Goal: Find specific page/section: Find specific page/section

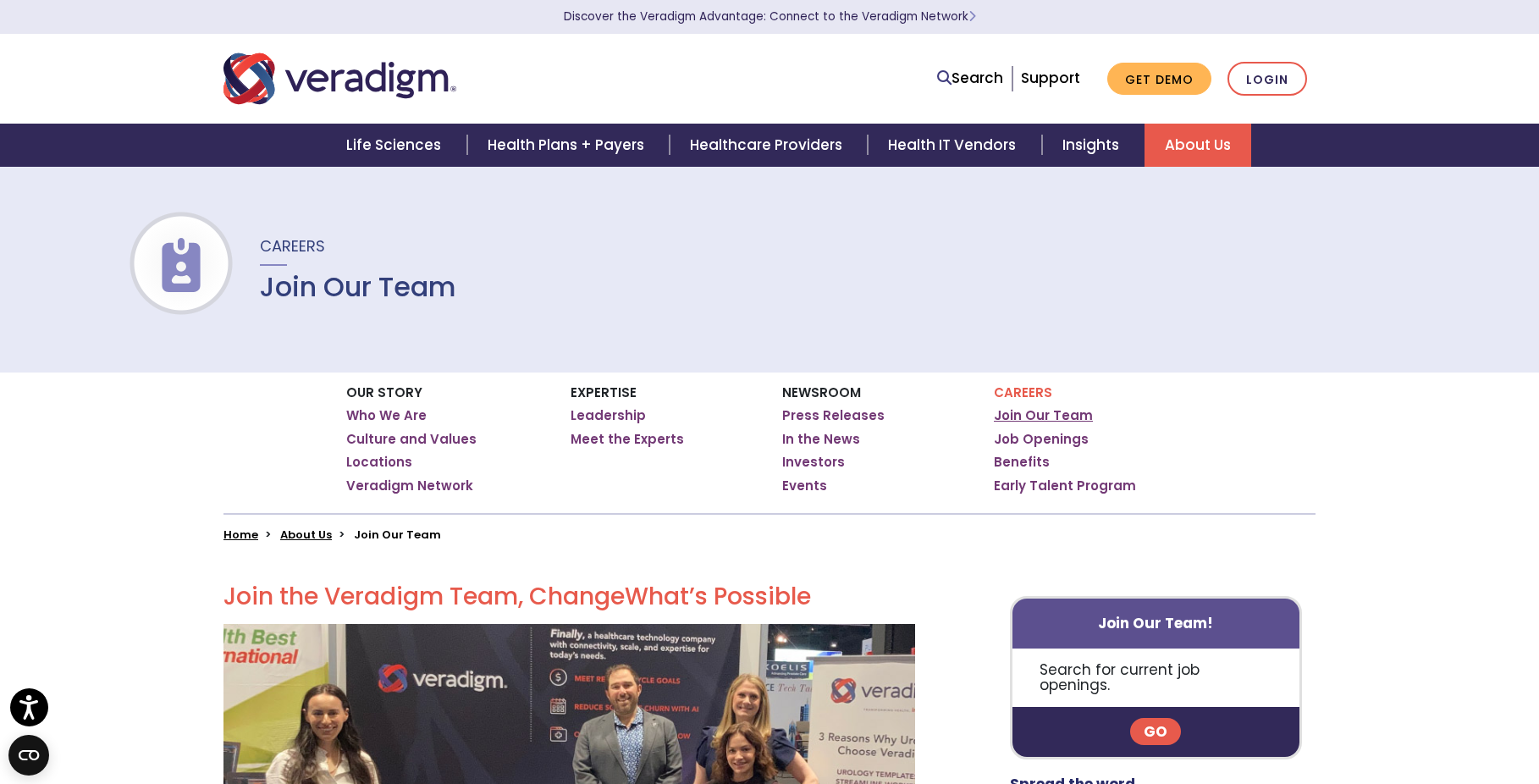
click at [1021, 407] on link "Join Our Team" at bounding box center [1043, 415] width 99 height 17
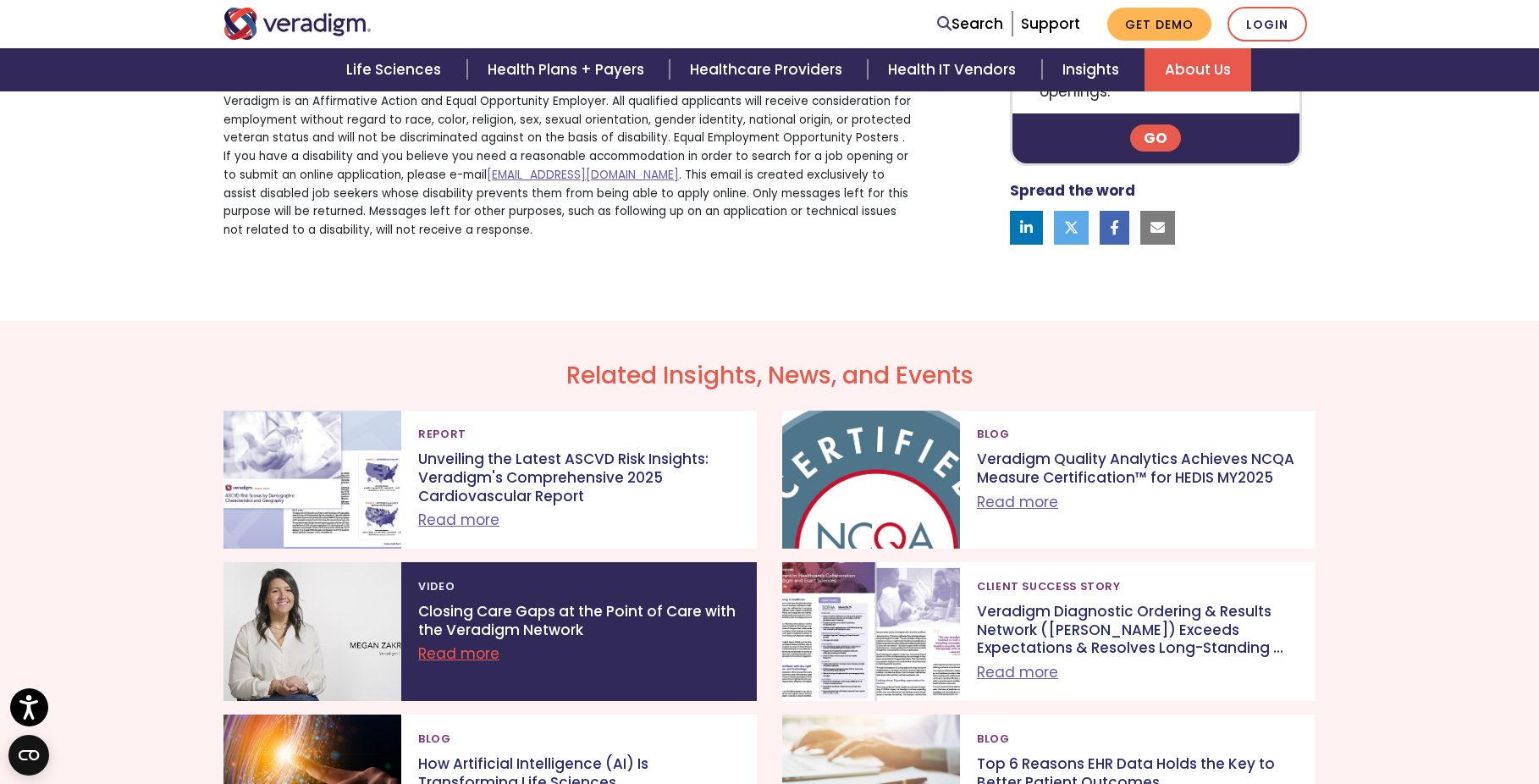
scroll to position [1015, 0]
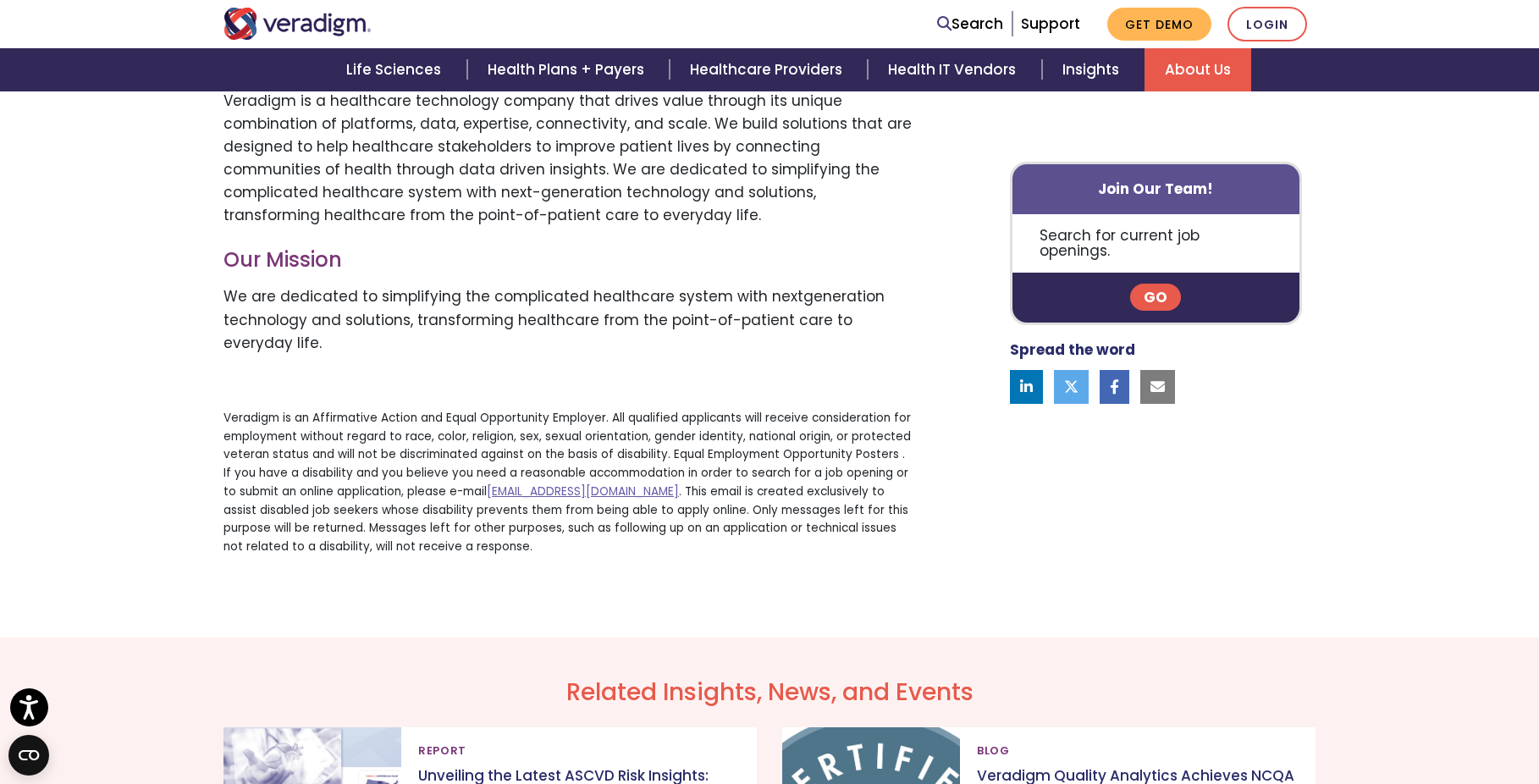
click at [1165, 284] on link "Go" at bounding box center [1155, 297] width 51 height 27
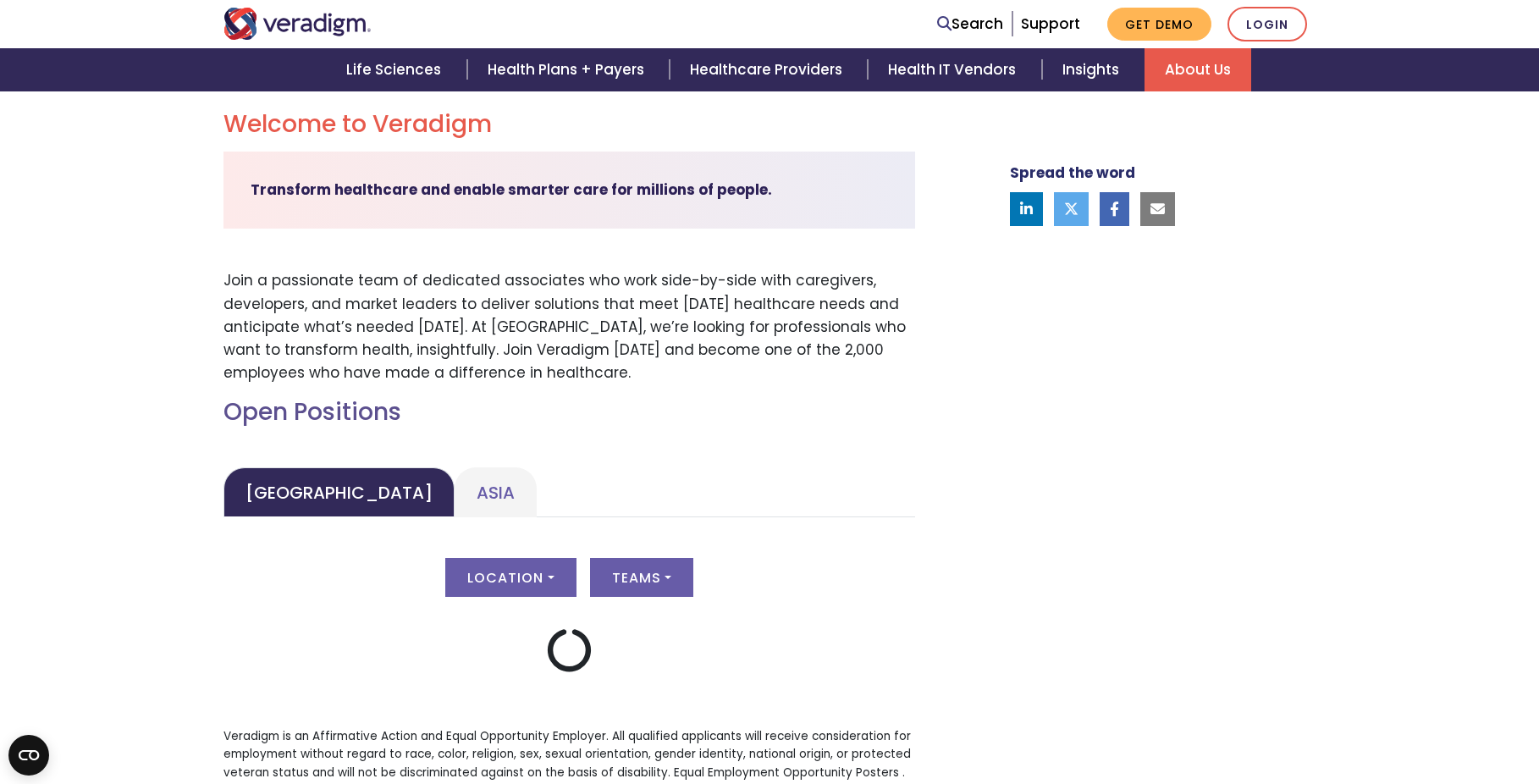
scroll to position [508, 0]
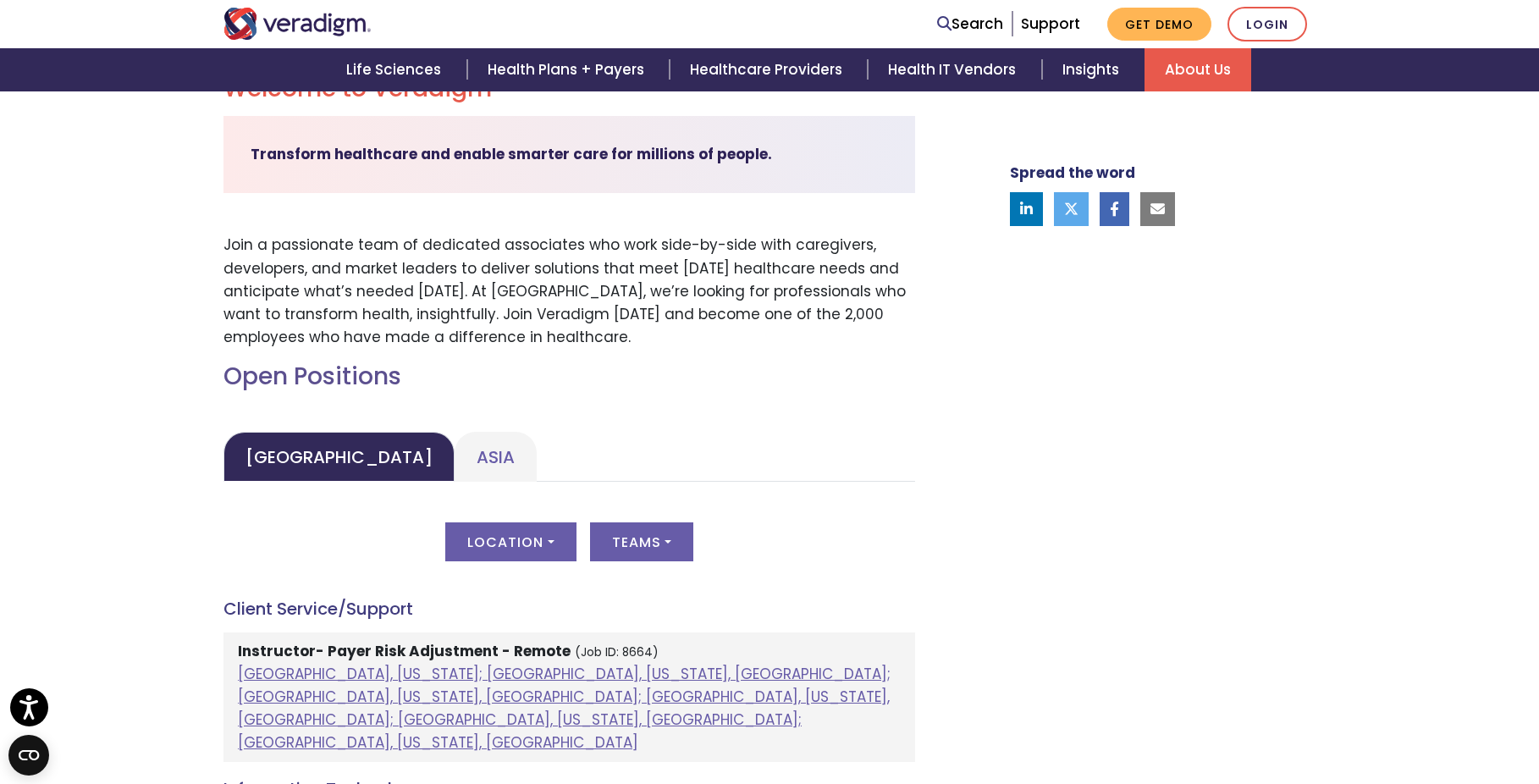
click at [454, 468] on link "Asia" at bounding box center [495, 457] width 82 height 50
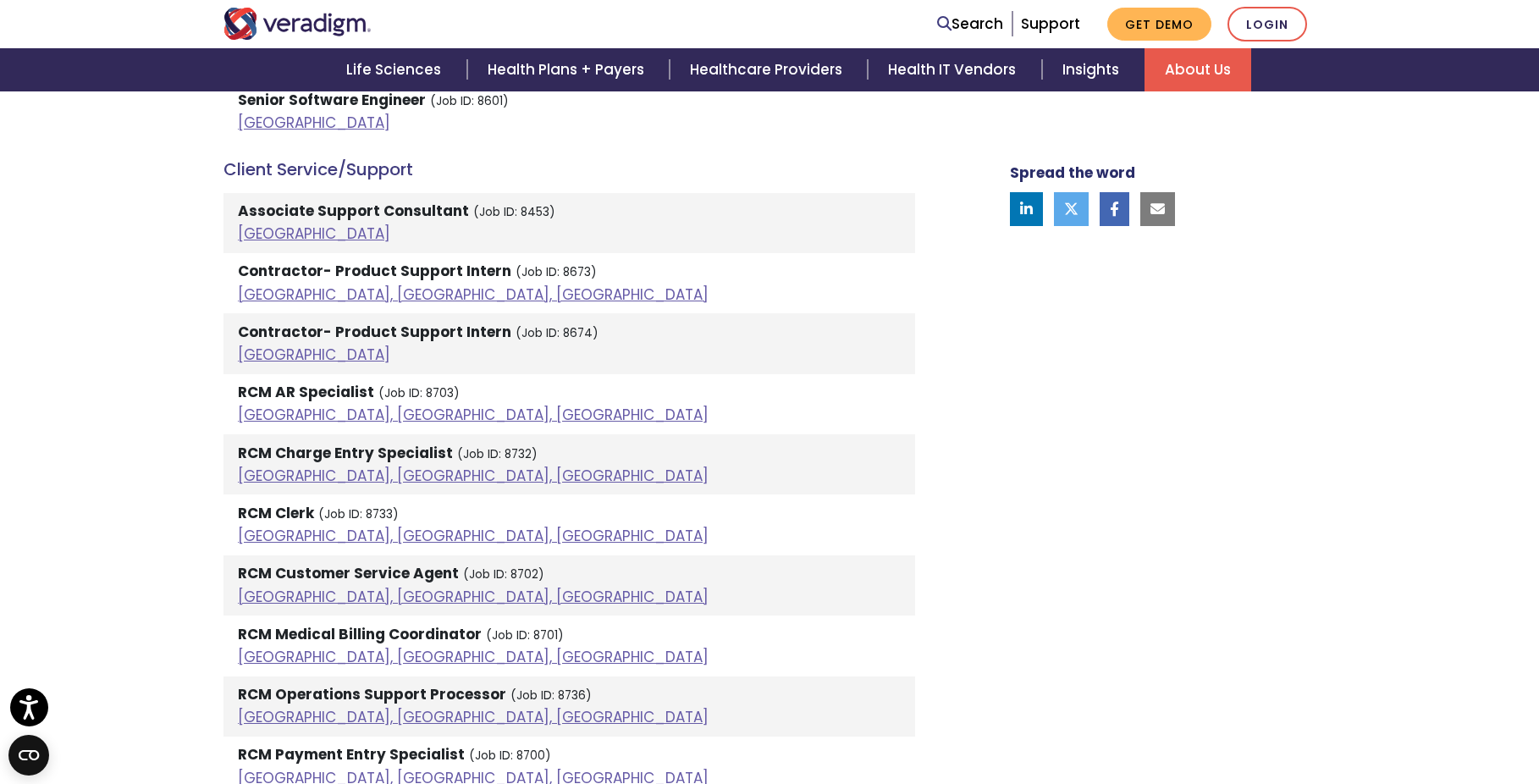
scroll to position [1100, 0]
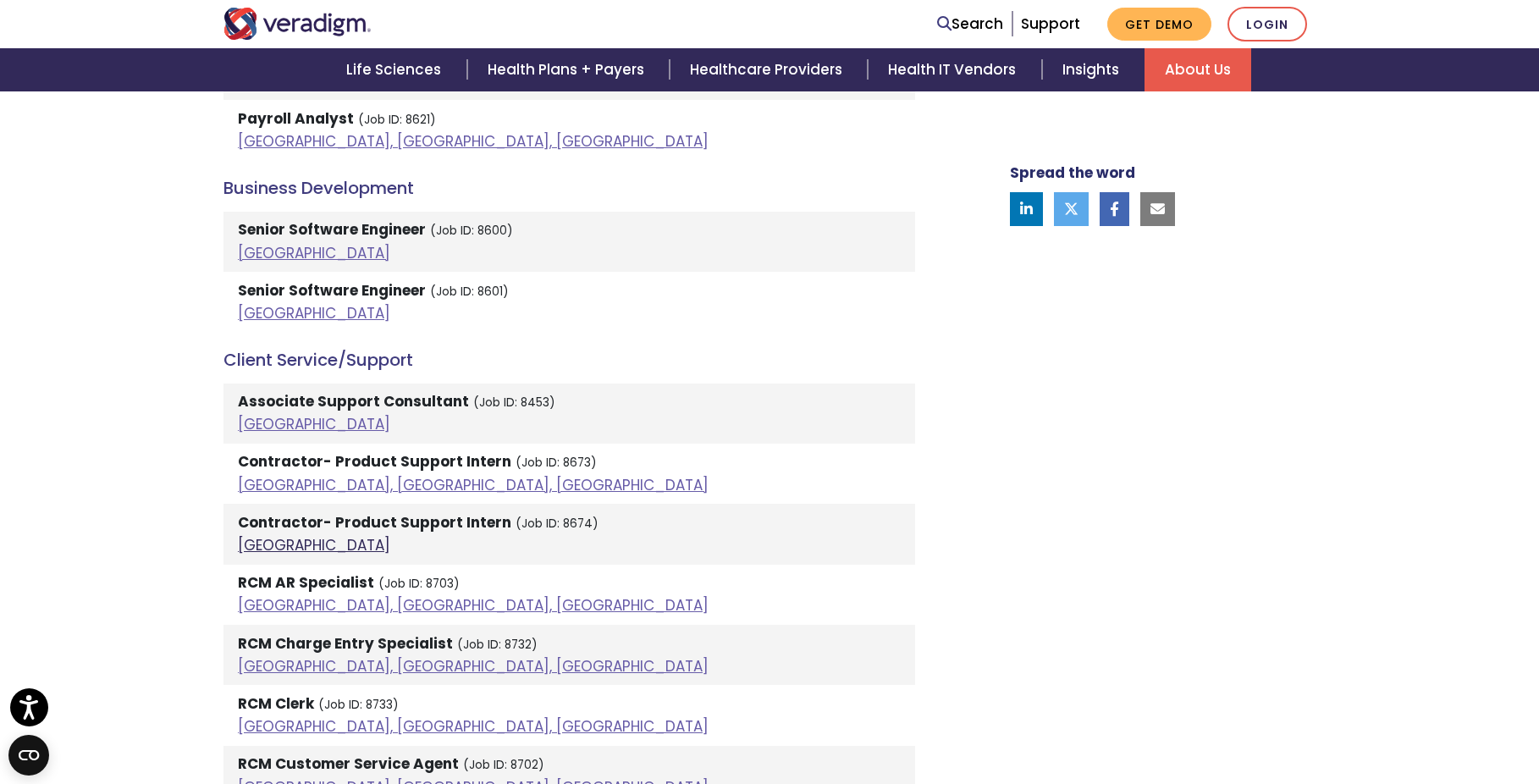
click at [250, 547] on link "India" at bounding box center [314, 545] width 152 height 21
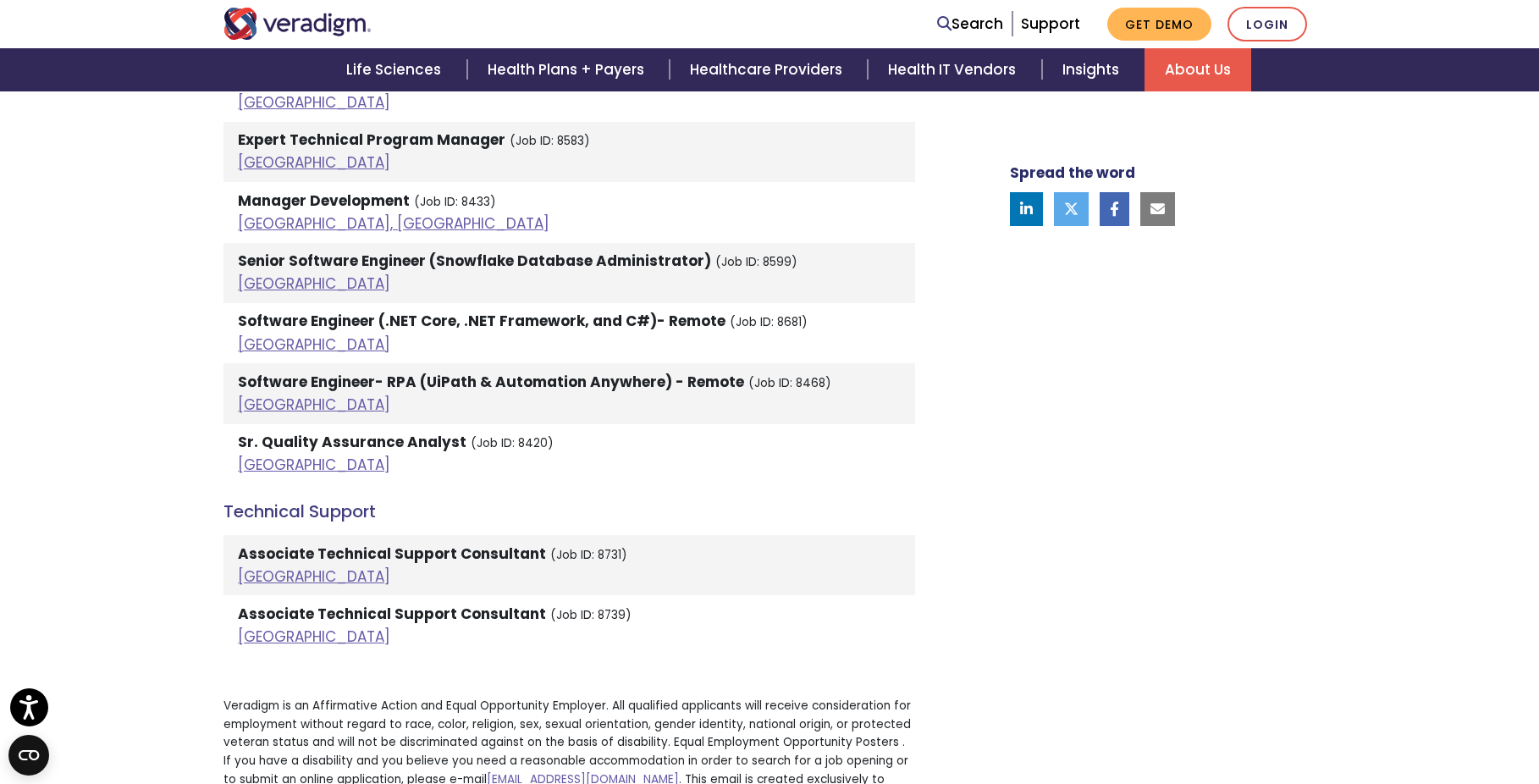
scroll to position [3639, 0]
